Goal: Task Accomplishment & Management: Use online tool/utility

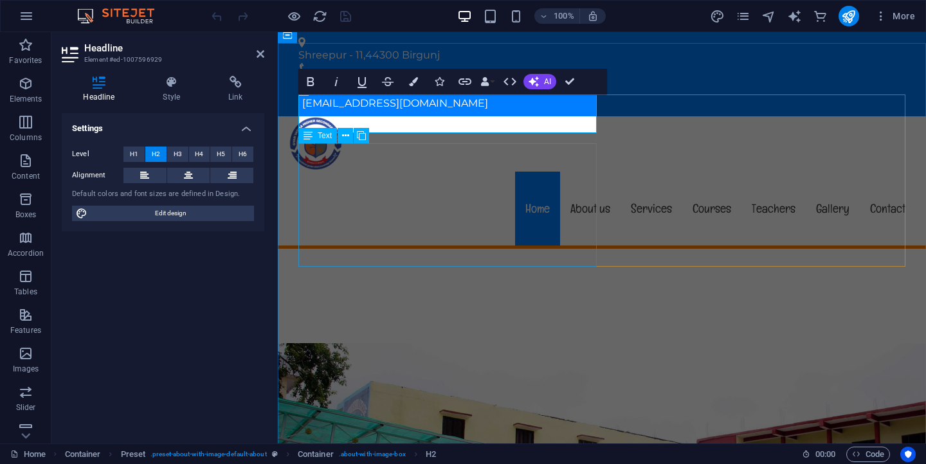
scroll to position [339, 0]
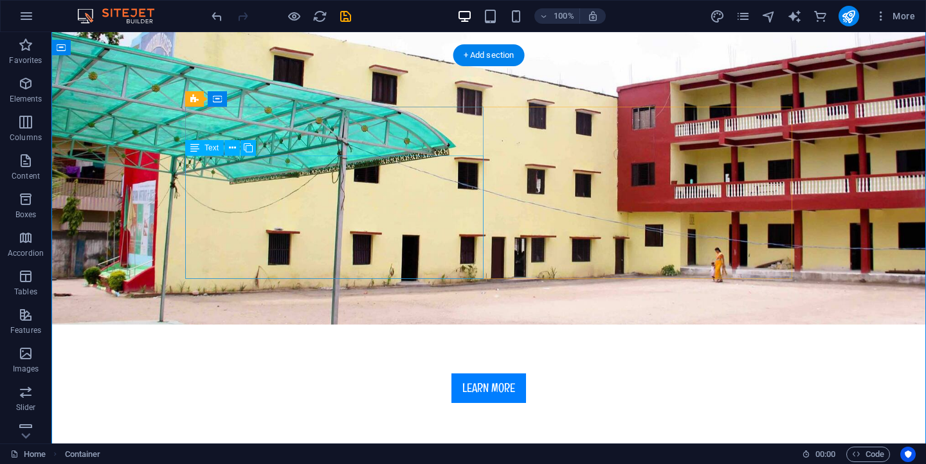
scroll to position [325, 0]
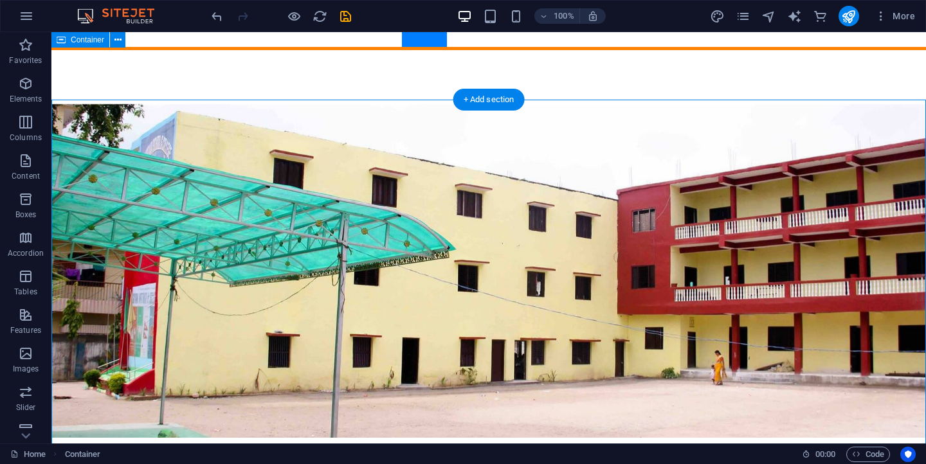
scroll to position [0, 0]
